Goal: Task Accomplishment & Management: Manage account settings

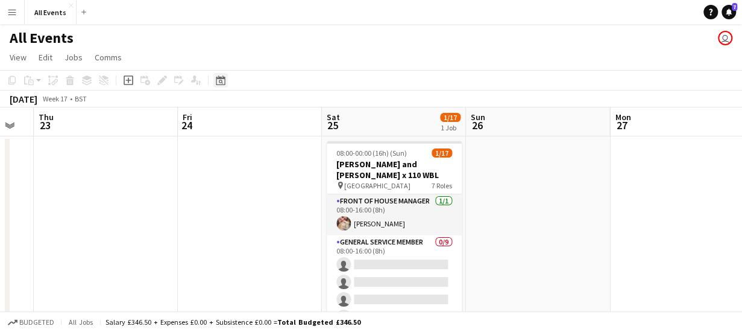
click at [219, 81] on icon "Date picker" at bounding box center [221, 80] width 10 height 10
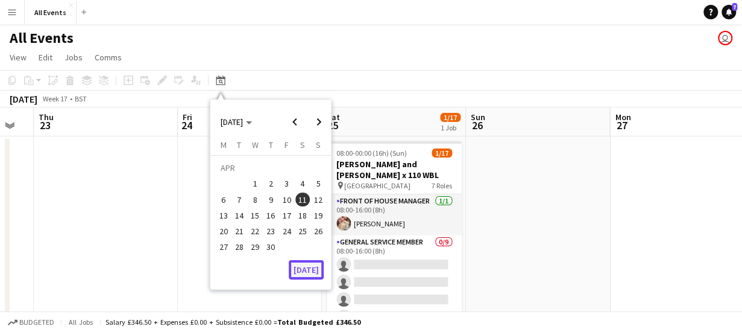
click at [301, 272] on button "[DATE]" at bounding box center [306, 269] width 35 height 19
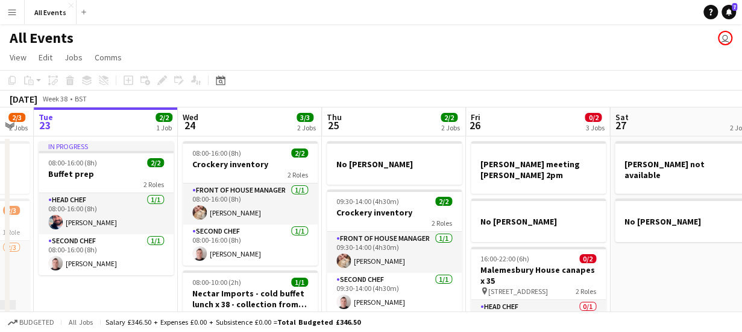
scroll to position [0, 415]
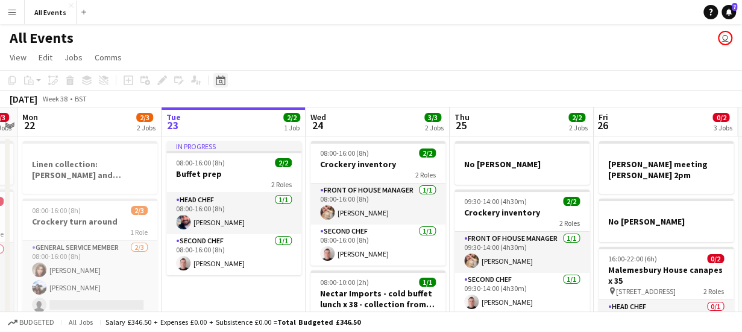
click at [218, 83] on icon "Date picker" at bounding box center [221, 80] width 10 height 10
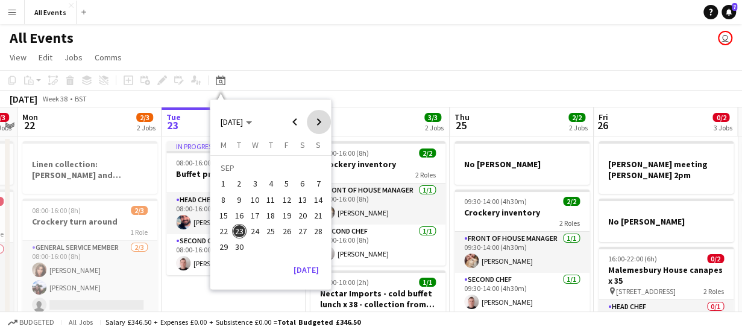
click at [319, 122] on span "Next month" at bounding box center [319, 122] width 24 height 24
click at [301, 210] on span "18" at bounding box center [302, 215] width 14 height 14
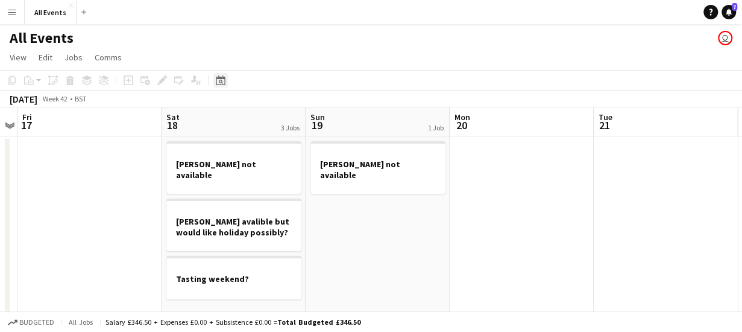
click at [221, 84] on icon "Date picker" at bounding box center [221, 80] width 10 height 10
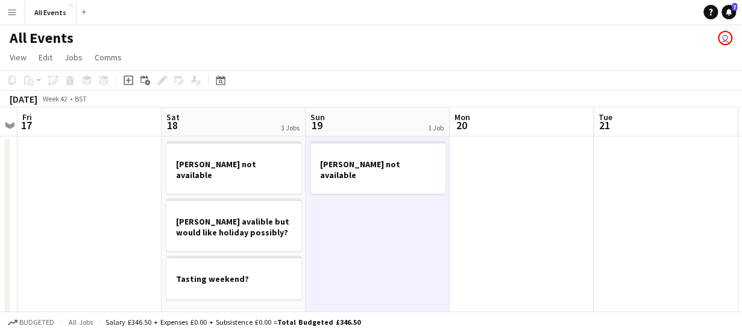
click at [347, 114] on app-board-header-date "Sun 19 1 Job" at bounding box center [378, 121] width 144 height 29
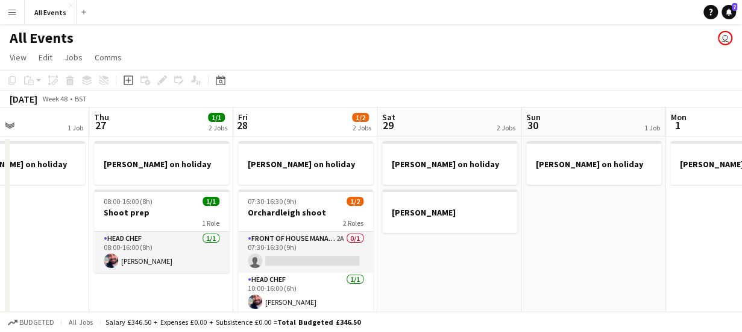
scroll to position [0, 511]
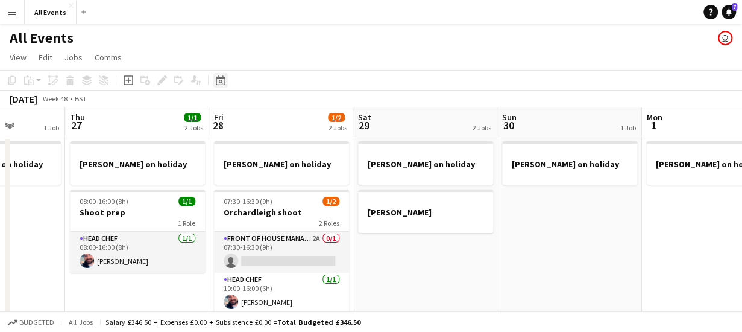
click at [225, 77] on div "Date picker" at bounding box center [220, 80] width 14 height 14
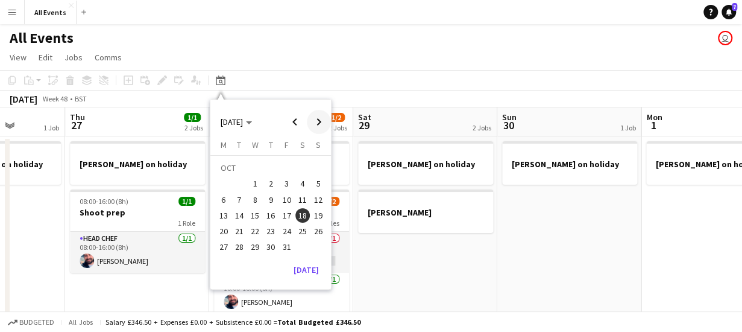
click at [317, 122] on span "Next month" at bounding box center [319, 122] width 24 height 24
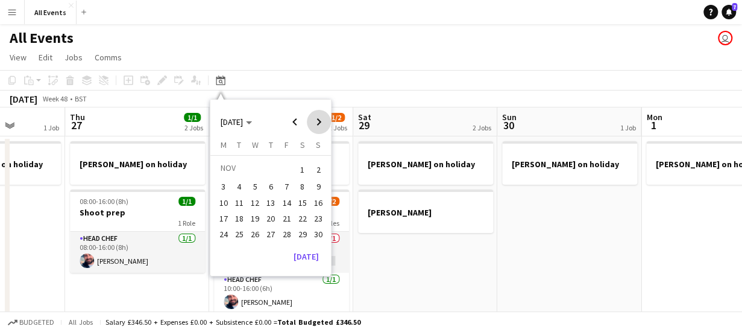
click at [317, 122] on span "Next month" at bounding box center [319, 122] width 24 height 24
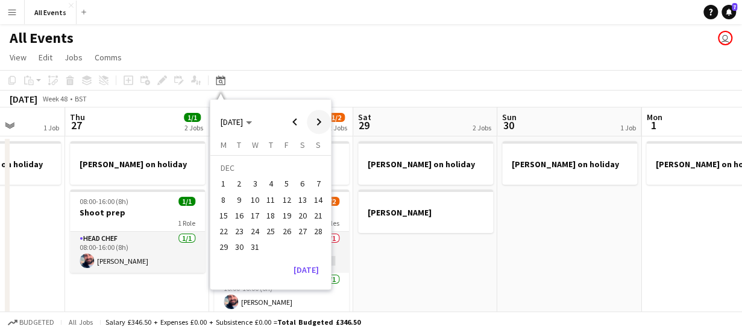
click at [317, 122] on span "Next month" at bounding box center [319, 122] width 24 height 24
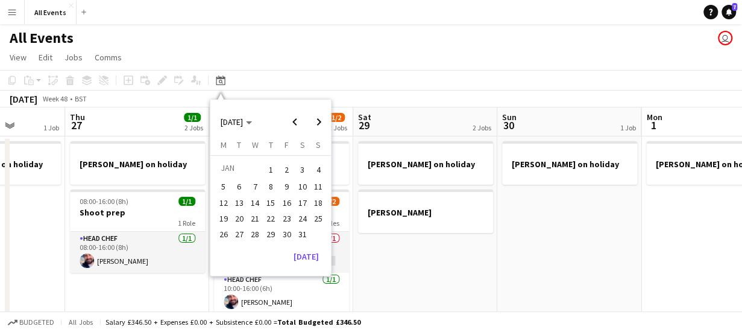
click at [301, 200] on span "17" at bounding box center [302, 202] width 14 height 14
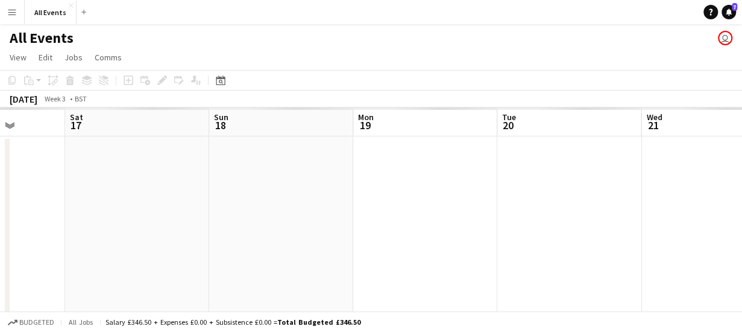
scroll to position [0, 415]
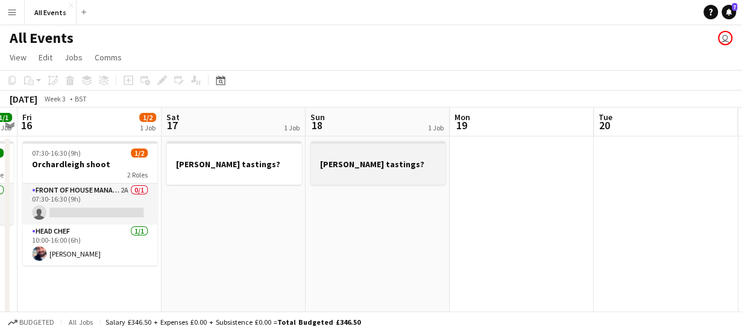
click at [342, 170] on div at bounding box center [377, 174] width 135 height 10
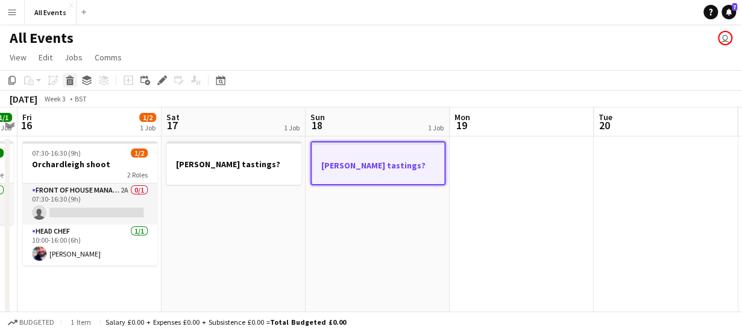
click at [69, 79] on icon "Delete" at bounding box center [70, 80] width 10 height 10
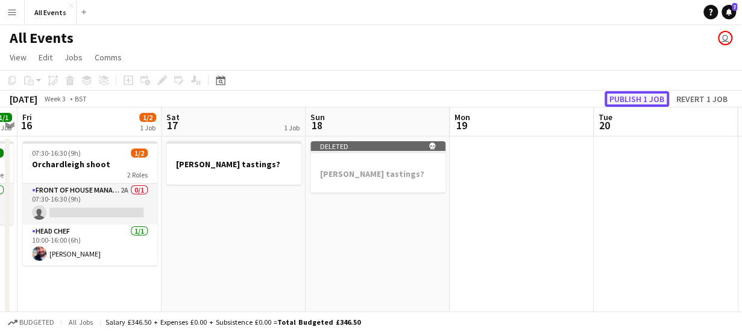
click at [634, 99] on button "Publish 1 job" at bounding box center [637, 99] width 65 height 16
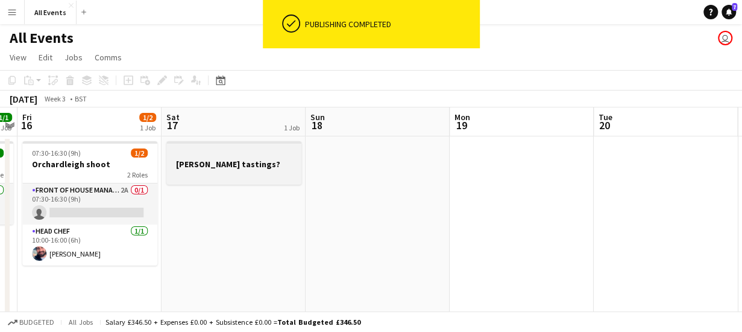
click at [246, 166] on h3 "[PERSON_NAME] tastings?" at bounding box center [233, 164] width 135 height 11
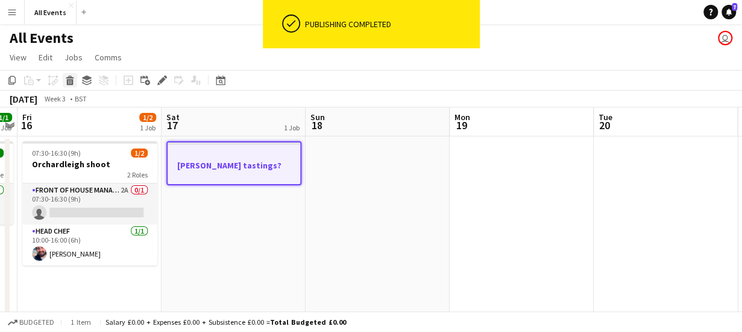
click at [71, 80] on icon "Delete" at bounding box center [70, 80] width 10 height 10
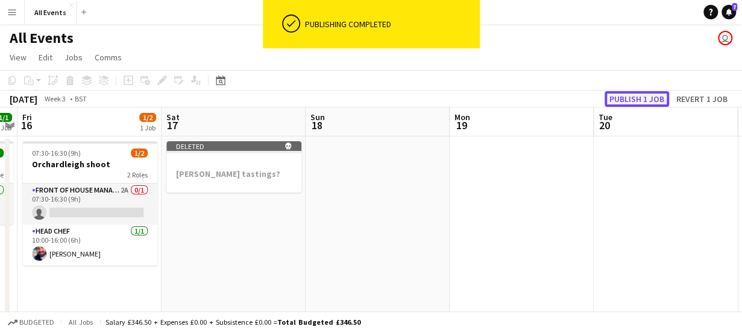
click at [615, 99] on button "Publish 1 job" at bounding box center [637, 99] width 65 height 16
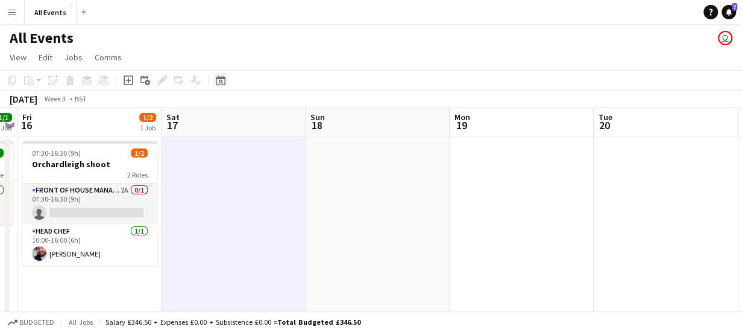
click at [220, 80] on icon at bounding box center [221, 82] width 4 height 4
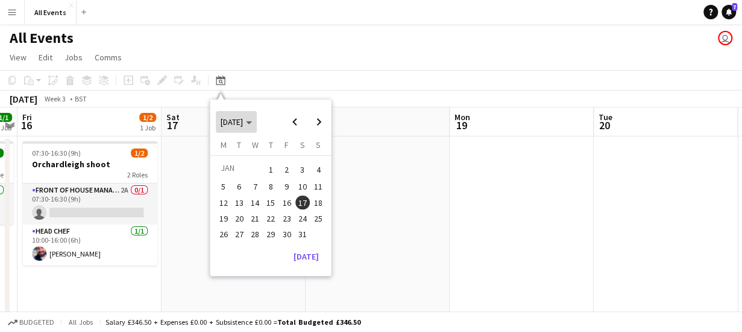
click at [252, 122] on polygon "Choose month and year" at bounding box center [249, 122] width 6 height 3
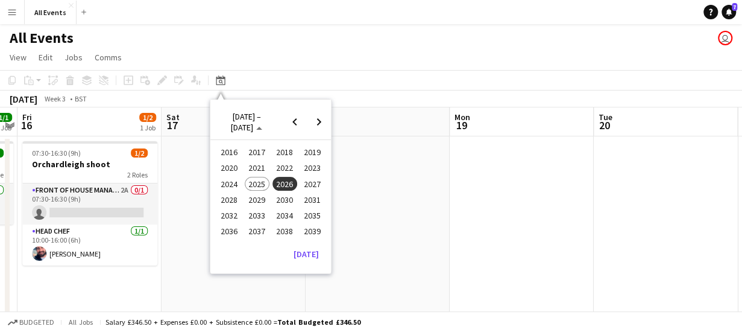
click at [250, 186] on span "2025" at bounding box center [257, 184] width 25 height 14
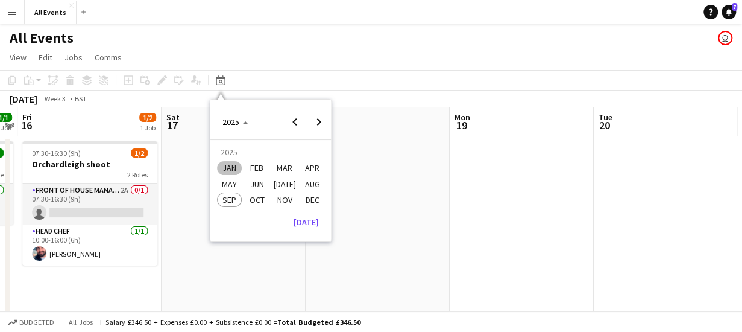
click at [223, 168] on span "JAN" at bounding box center [229, 168] width 25 height 14
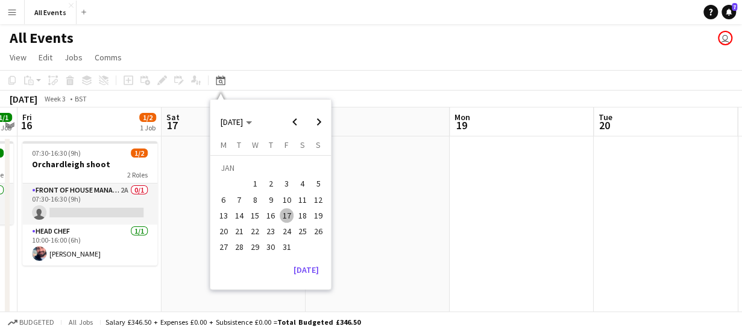
click at [288, 213] on span "17" at bounding box center [287, 215] width 14 height 14
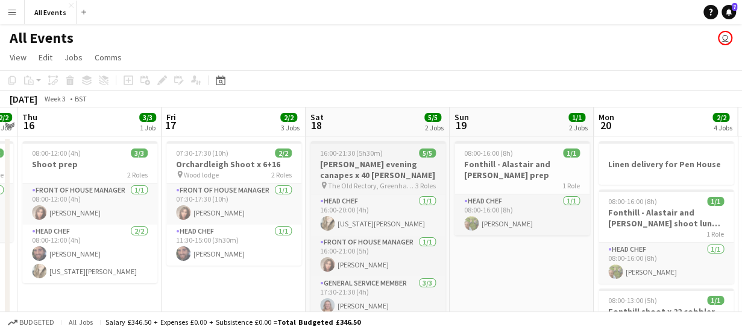
click at [350, 173] on h3 "[PERSON_NAME] evening canapes x 40 [PERSON_NAME]" at bounding box center [377, 170] width 135 height 22
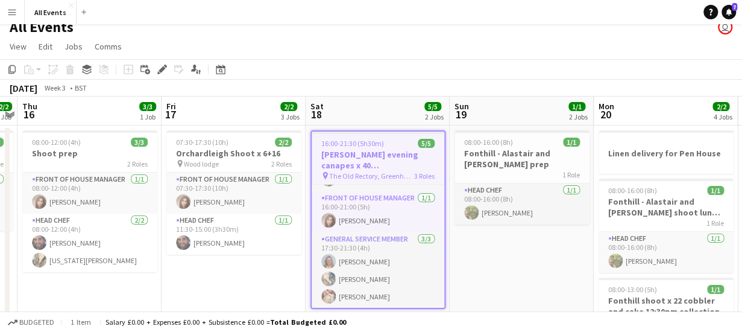
scroll to position [0, 0]
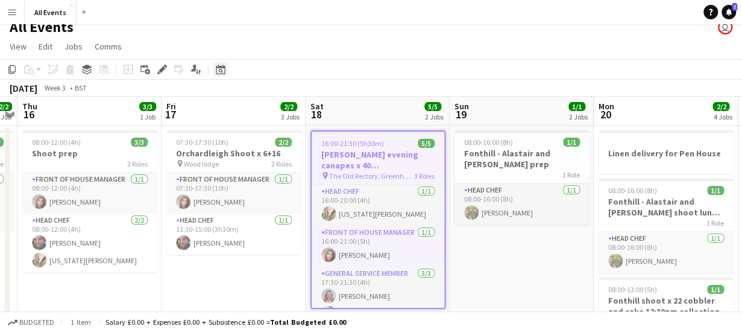
click at [219, 69] on icon at bounding box center [221, 71] width 4 height 4
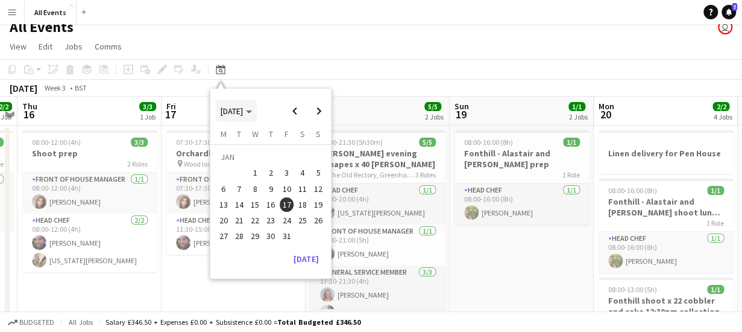
click at [252, 110] on polygon "Choose month and year" at bounding box center [249, 111] width 6 height 3
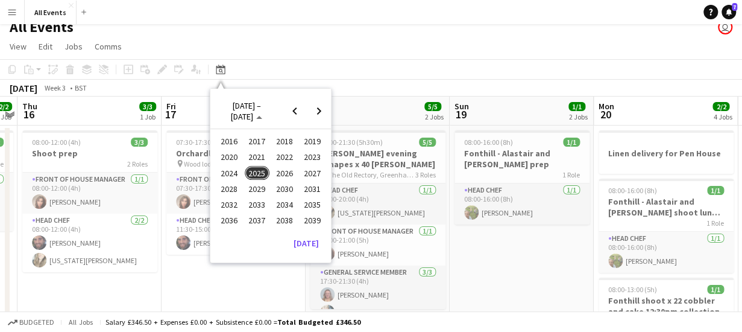
click at [283, 174] on span "2026" at bounding box center [284, 173] width 25 height 14
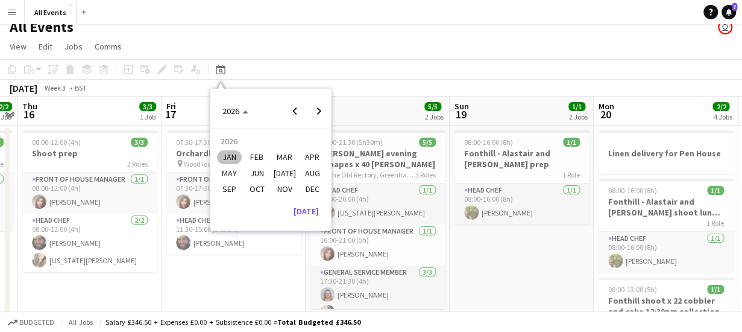
click at [229, 156] on span "JAN" at bounding box center [229, 157] width 25 height 14
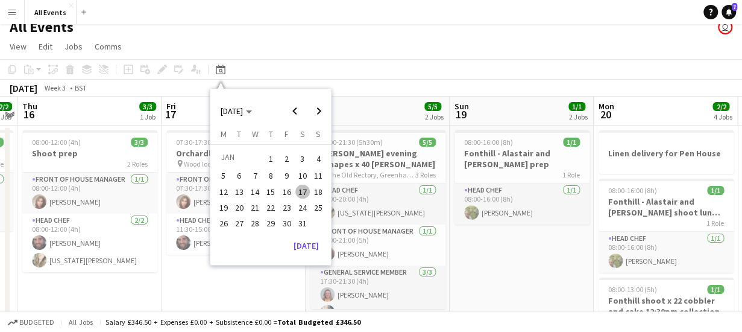
click at [303, 191] on span "17" at bounding box center [302, 191] width 14 height 14
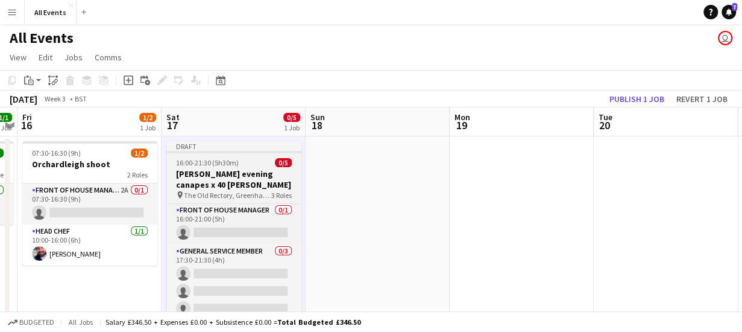
click at [222, 174] on h3 "[PERSON_NAME] evening canapes x 40 [PERSON_NAME]" at bounding box center [233, 179] width 135 height 22
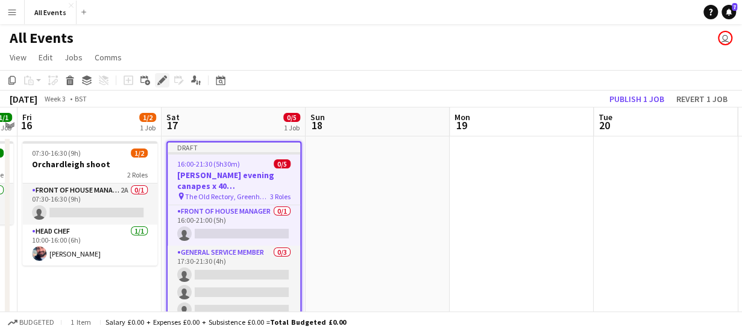
click at [160, 80] on icon "Edit" at bounding box center [162, 80] width 10 height 10
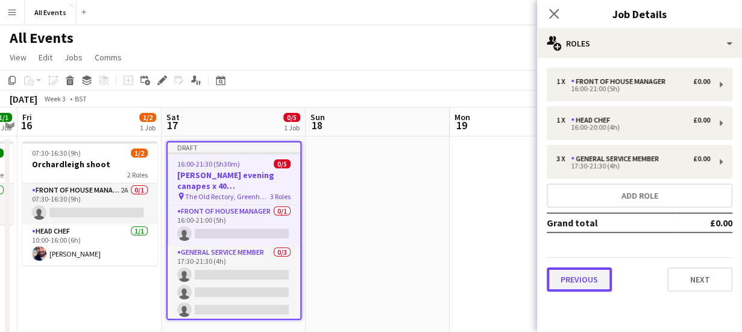
click at [562, 280] on button "Previous" at bounding box center [579, 279] width 65 height 24
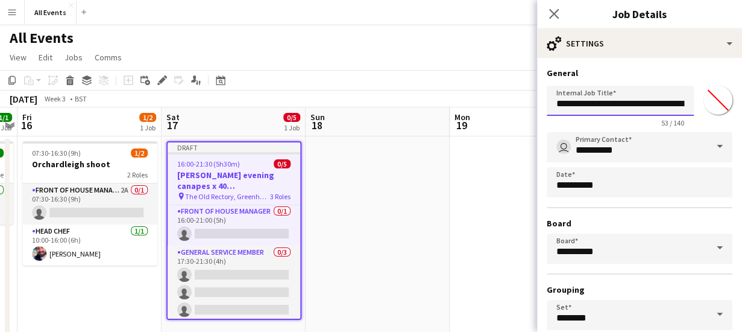
click at [558, 101] on input "**********" at bounding box center [620, 101] width 147 height 30
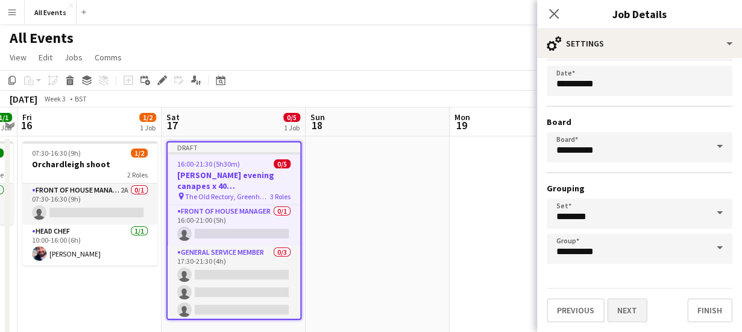
type input "**********"
click at [635, 307] on button "Next" at bounding box center [627, 310] width 40 height 24
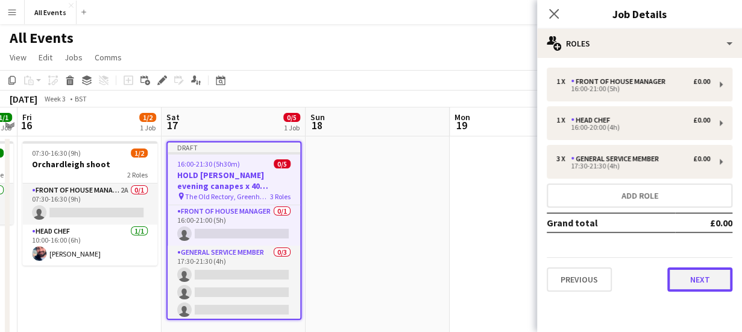
click at [698, 278] on button "Next" at bounding box center [699, 279] width 65 height 24
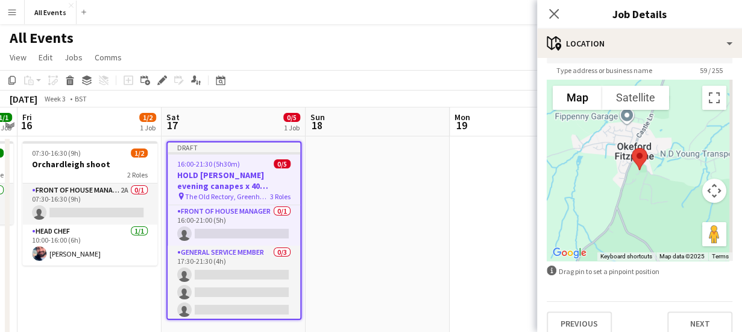
scroll to position [94, 0]
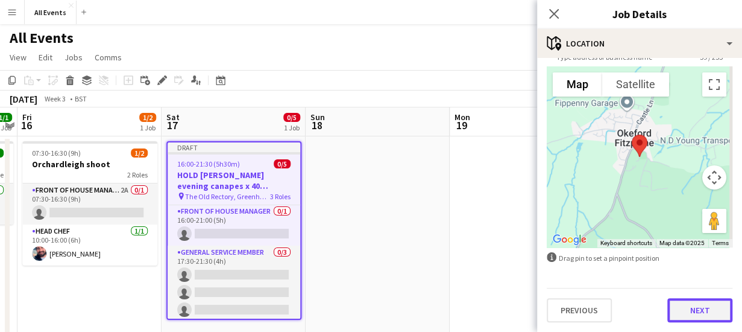
click at [688, 307] on button "Next" at bounding box center [699, 310] width 65 height 24
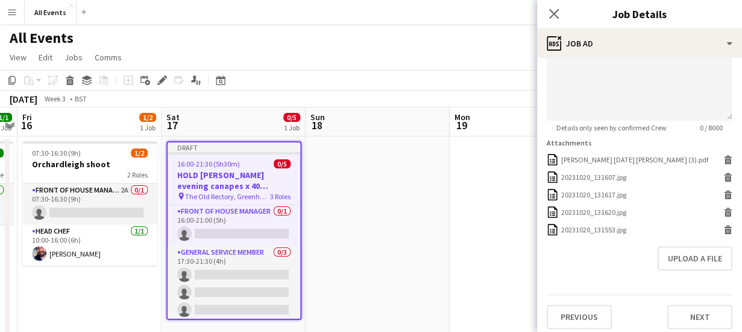
scroll to position [341, 0]
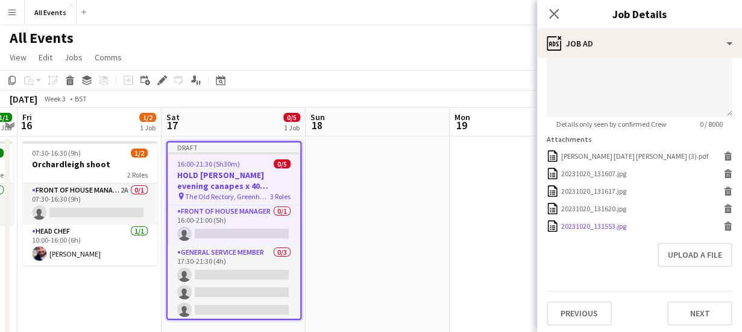
click at [725, 230] on icon at bounding box center [728, 227] width 6 height 5
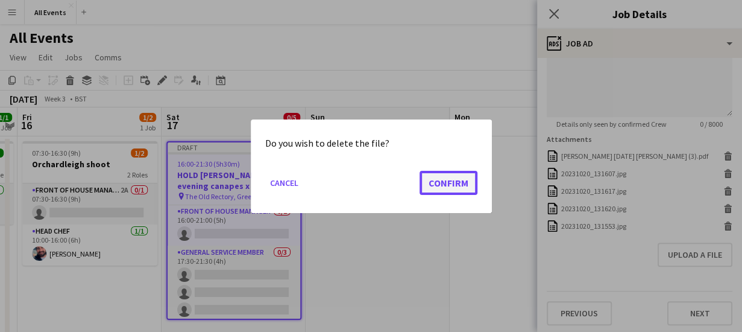
click at [461, 172] on button "Confirm" at bounding box center [449, 182] width 58 height 24
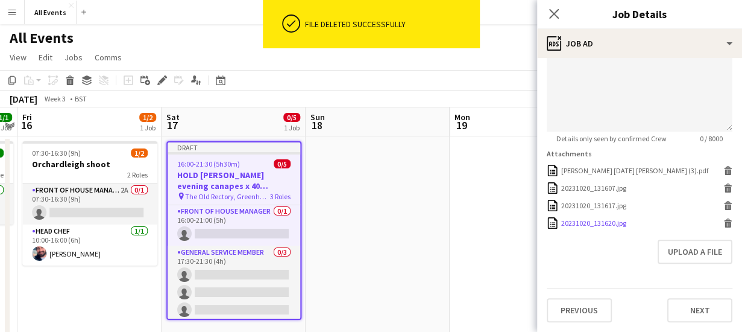
click at [725, 222] on icon at bounding box center [728, 224] width 6 height 5
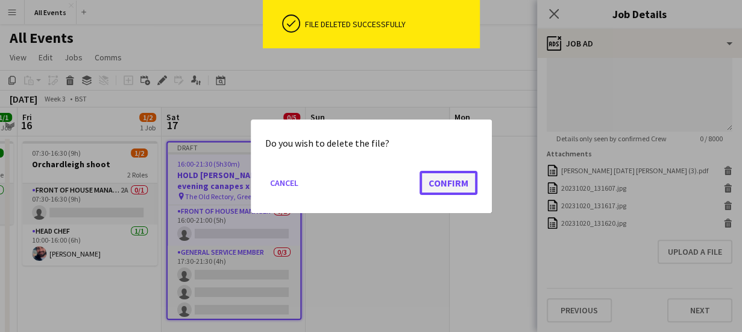
click at [429, 179] on button "Confirm" at bounding box center [449, 182] width 58 height 24
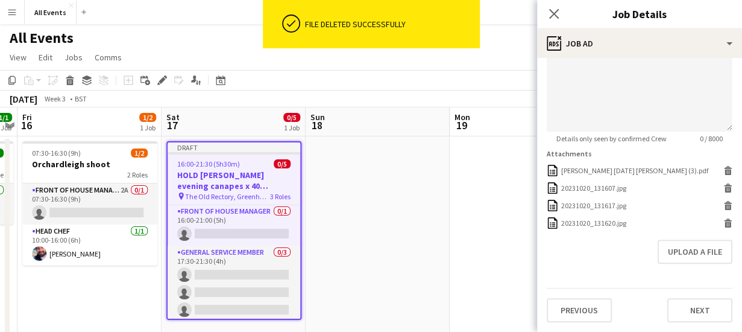
scroll to position [316, 0]
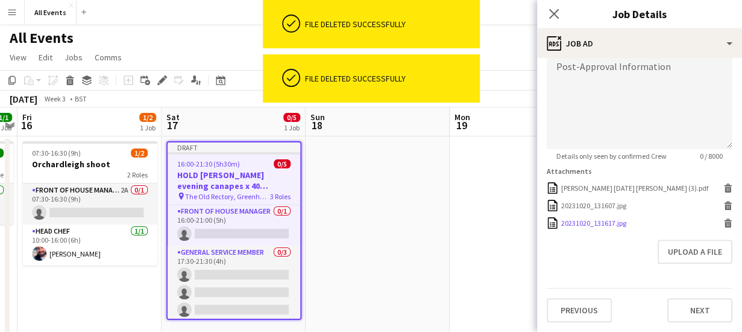
click at [725, 222] on icon at bounding box center [728, 224] width 6 height 5
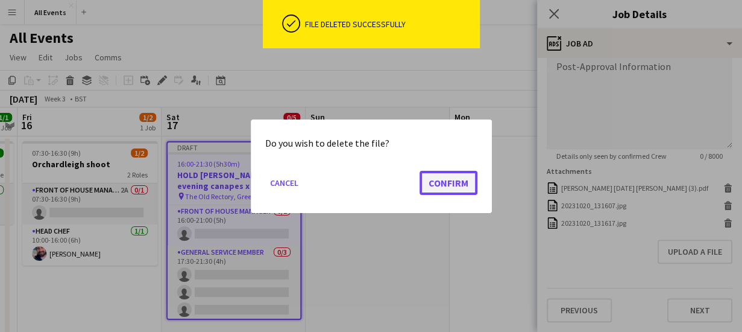
click at [466, 181] on button "Confirm" at bounding box center [449, 182] width 58 height 24
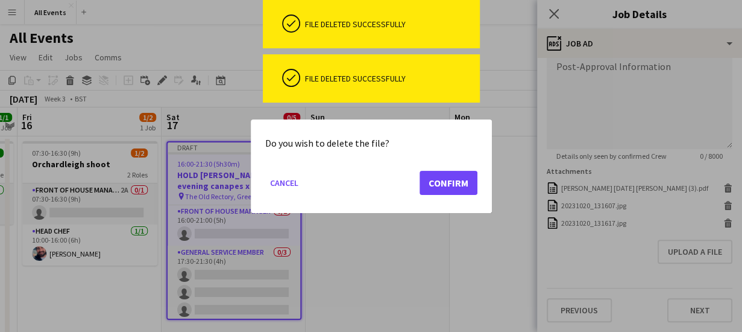
scroll to position [298, 0]
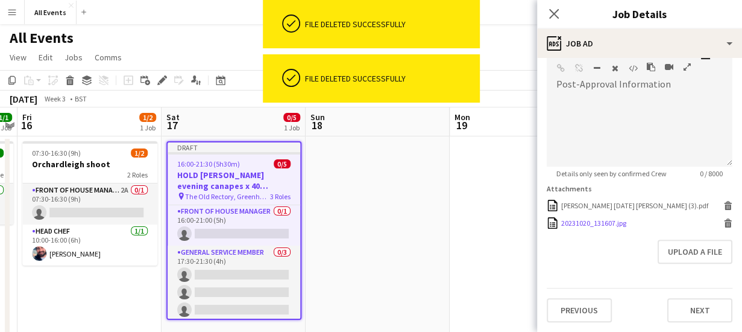
click at [724, 221] on icon at bounding box center [728, 219] width 8 height 3
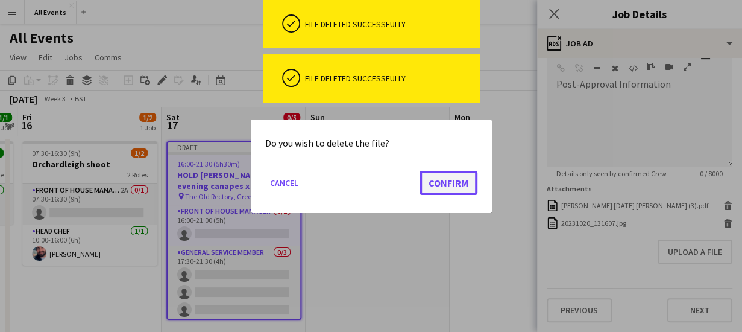
click at [428, 179] on button "Confirm" at bounding box center [449, 182] width 58 height 24
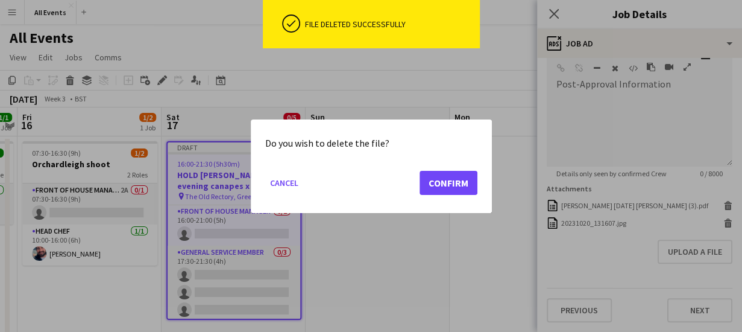
scroll to position [281, 0]
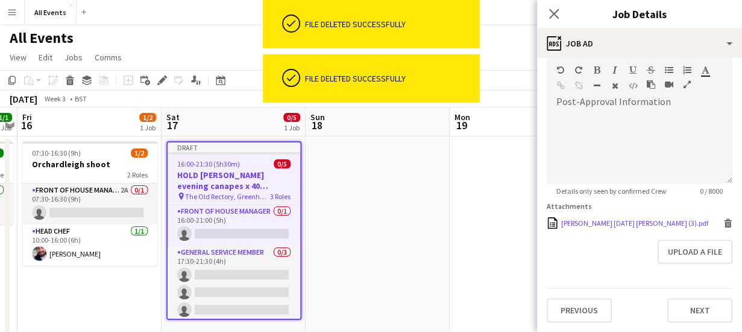
click at [725, 222] on icon at bounding box center [728, 224] width 6 height 5
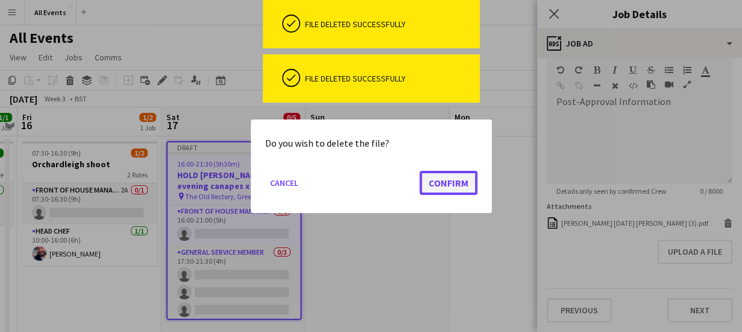
click at [462, 183] on button "Confirm" at bounding box center [449, 182] width 58 height 24
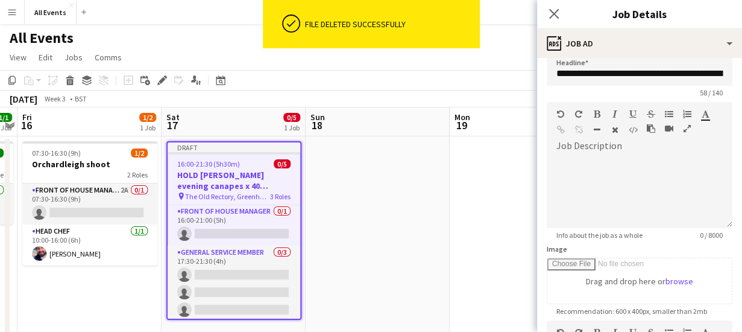
scroll to position [0, 0]
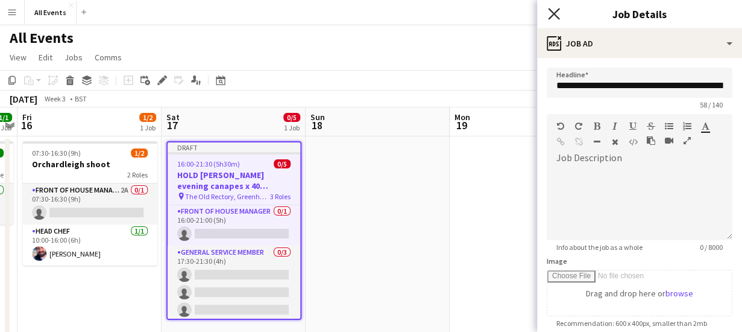
click at [556, 13] on icon at bounding box center [553, 13] width 11 height 11
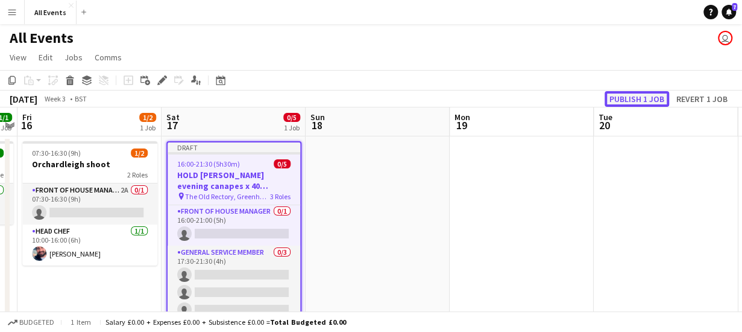
click at [615, 98] on button "Publish 1 job" at bounding box center [637, 99] width 65 height 16
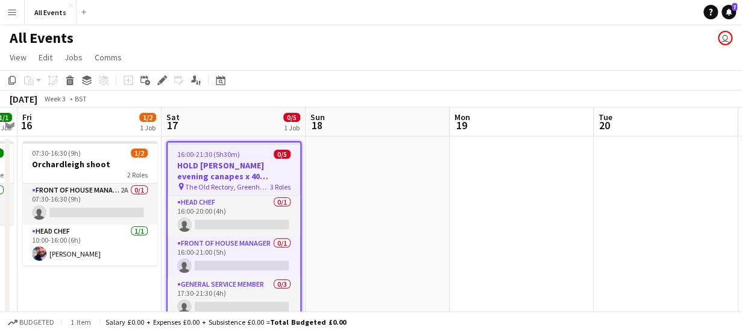
click at [418, 134] on app-board-header-date "Sun 18" at bounding box center [378, 121] width 144 height 29
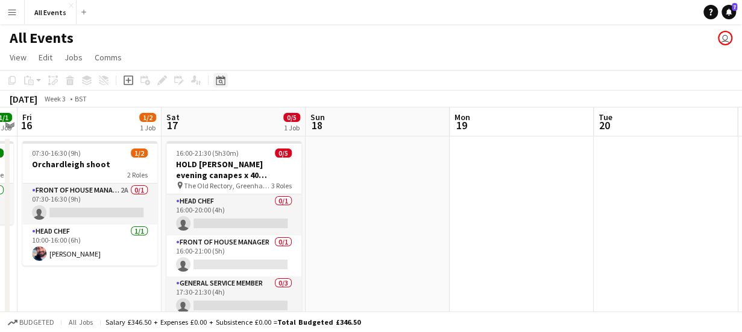
click at [221, 83] on icon at bounding box center [221, 82] width 4 height 4
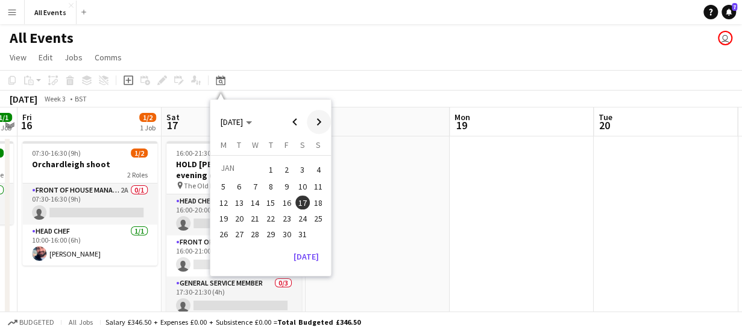
click at [319, 125] on span "Next month" at bounding box center [319, 122] width 24 height 24
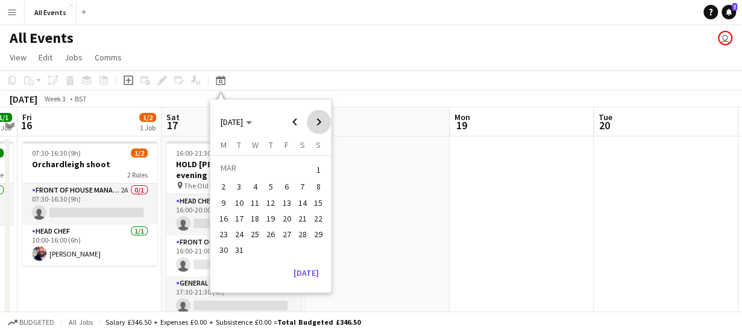
click at [319, 125] on span "Next month" at bounding box center [319, 122] width 24 height 24
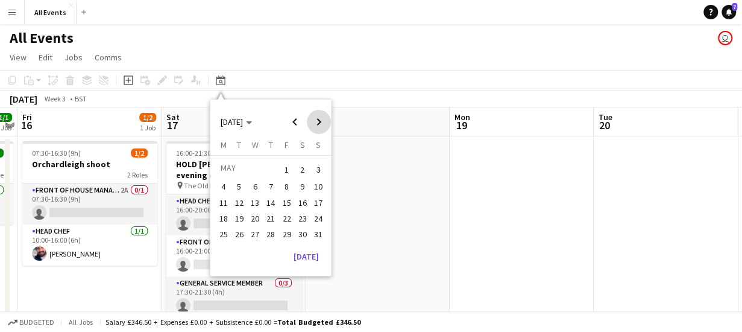
click at [319, 125] on span "Next month" at bounding box center [319, 122] width 24 height 24
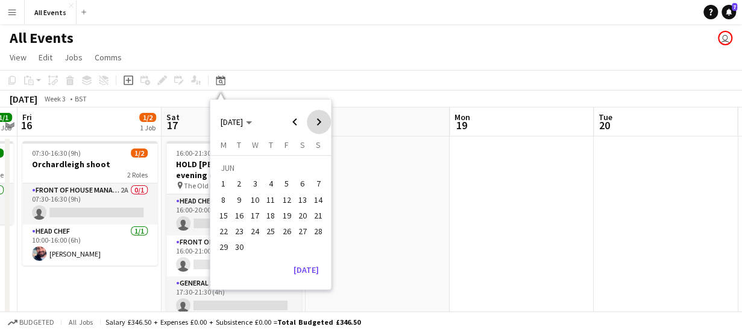
click at [319, 125] on span "Next month" at bounding box center [319, 122] width 24 height 24
click at [303, 203] on span "15" at bounding box center [302, 202] width 14 height 14
